Goal: Navigation & Orientation: Find specific page/section

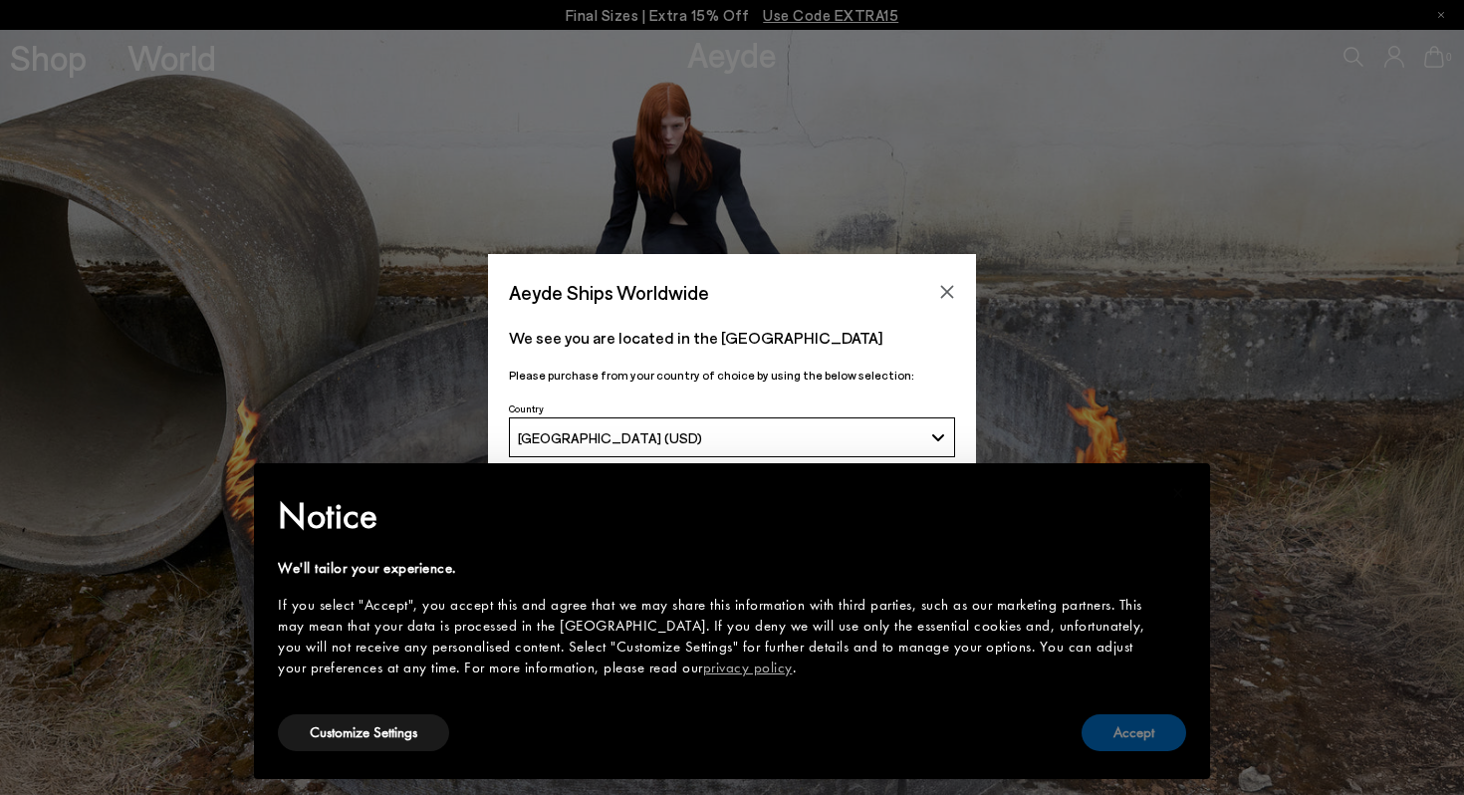
click at [1134, 721] on button "Accept" at bounding box center [1134, 732] width 105 height 37
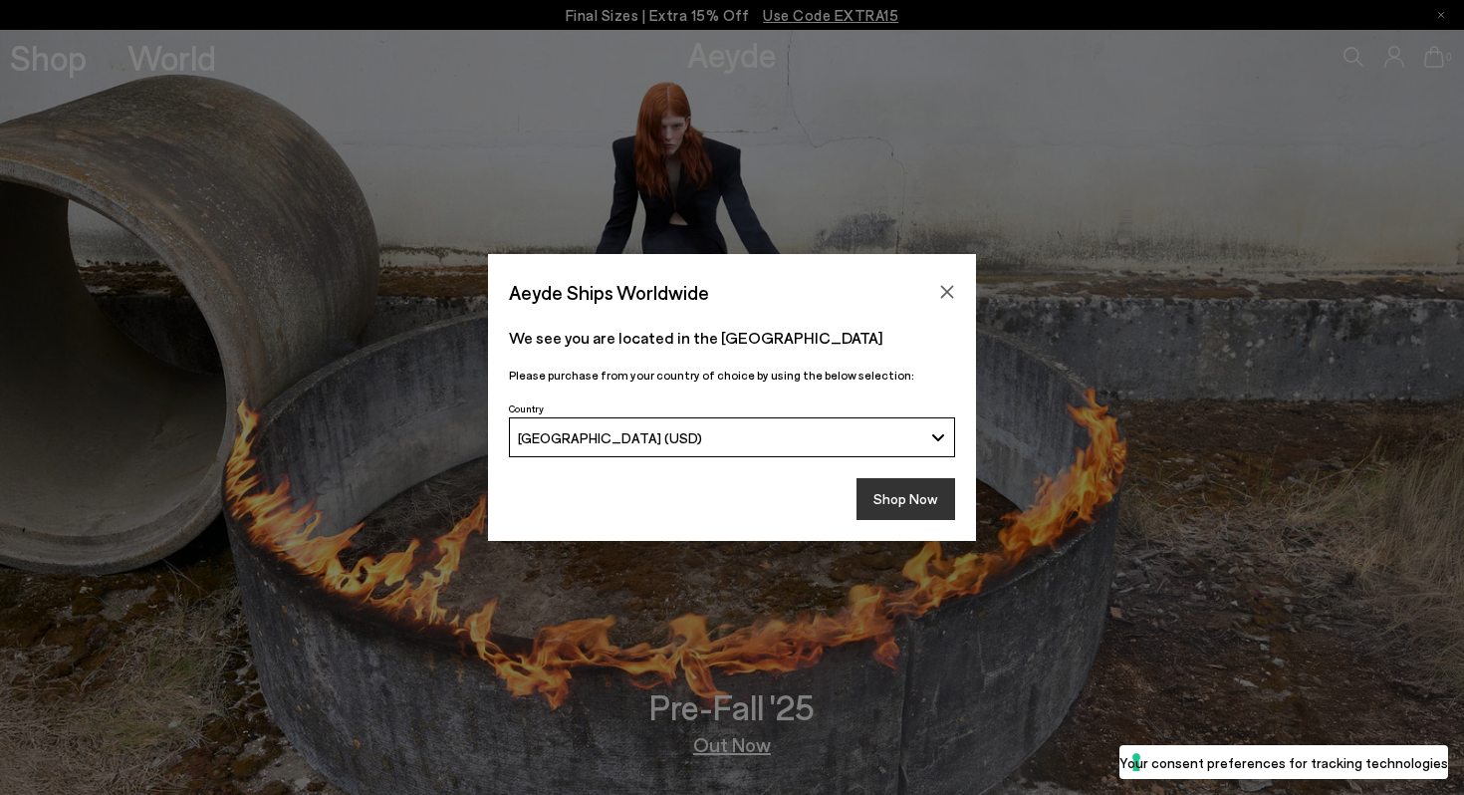
click at [937, 487] on button "Shop Now" at bounding box center [906, 499] width 99 height 42
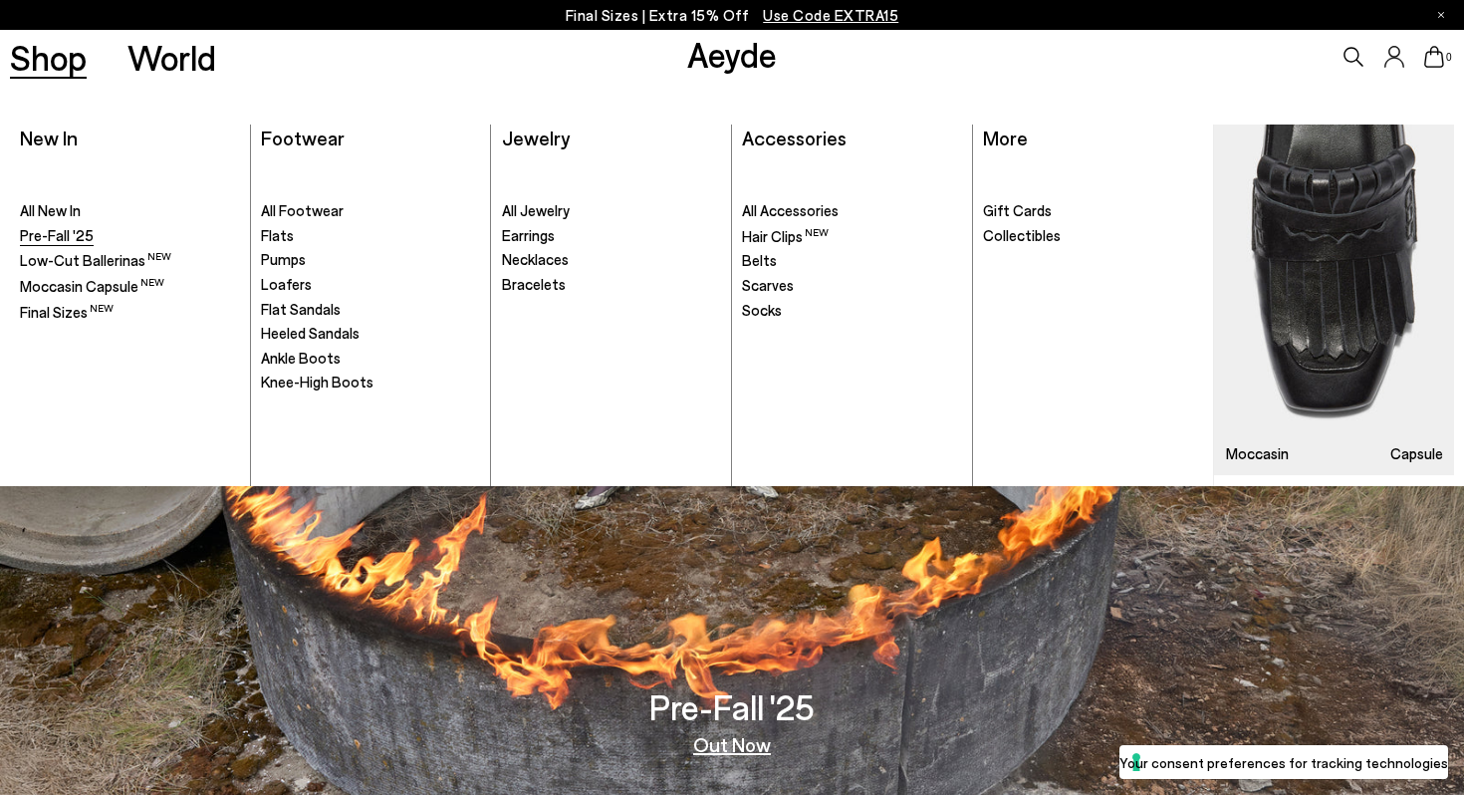
click at [47, 235] on span "Pre-Fall '25" at bounding box center [57, 235] width 74 height 18
